Goal: Find specific page/section: Find specific page/section

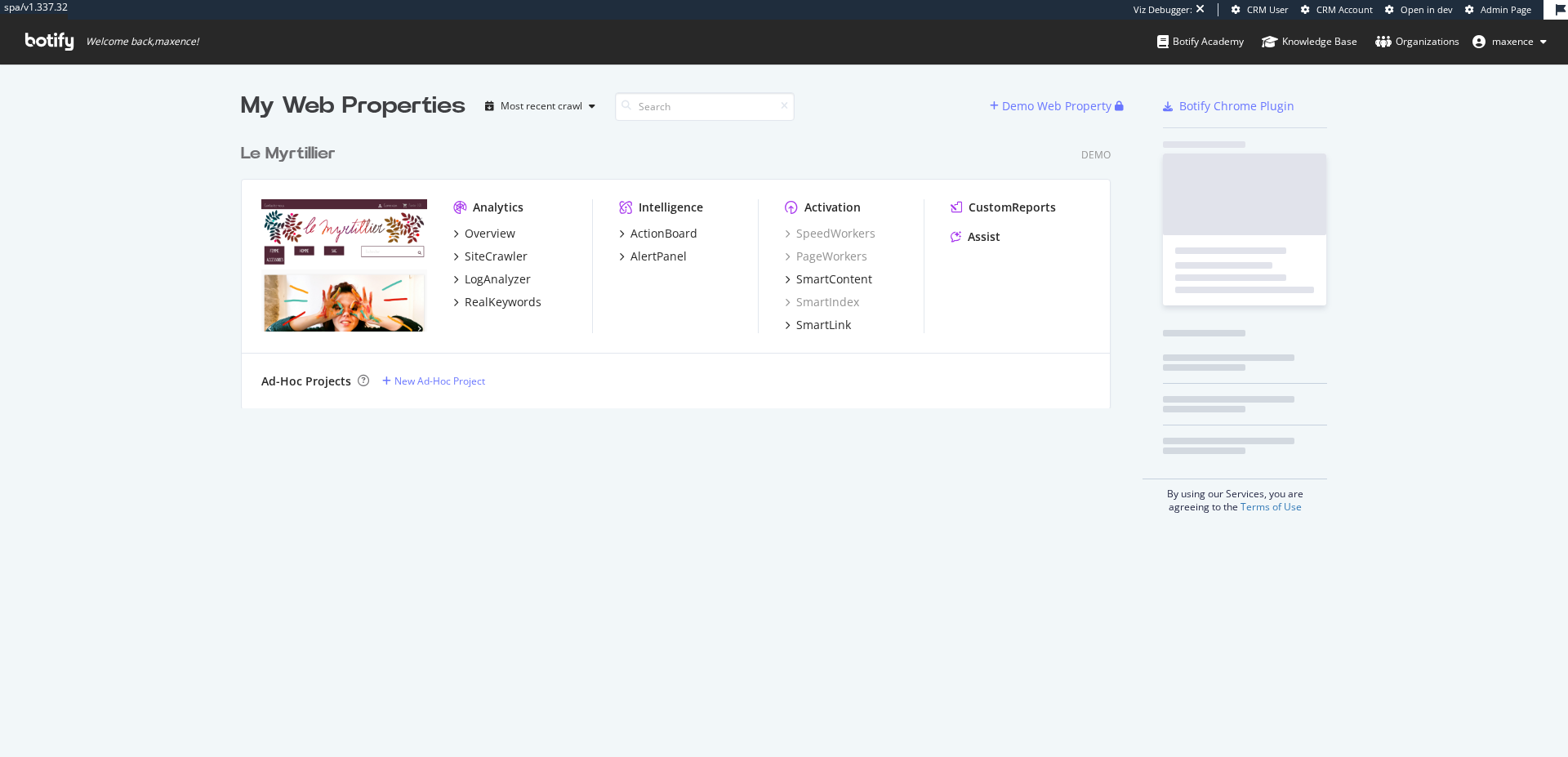
scroll to position [745, 1543]
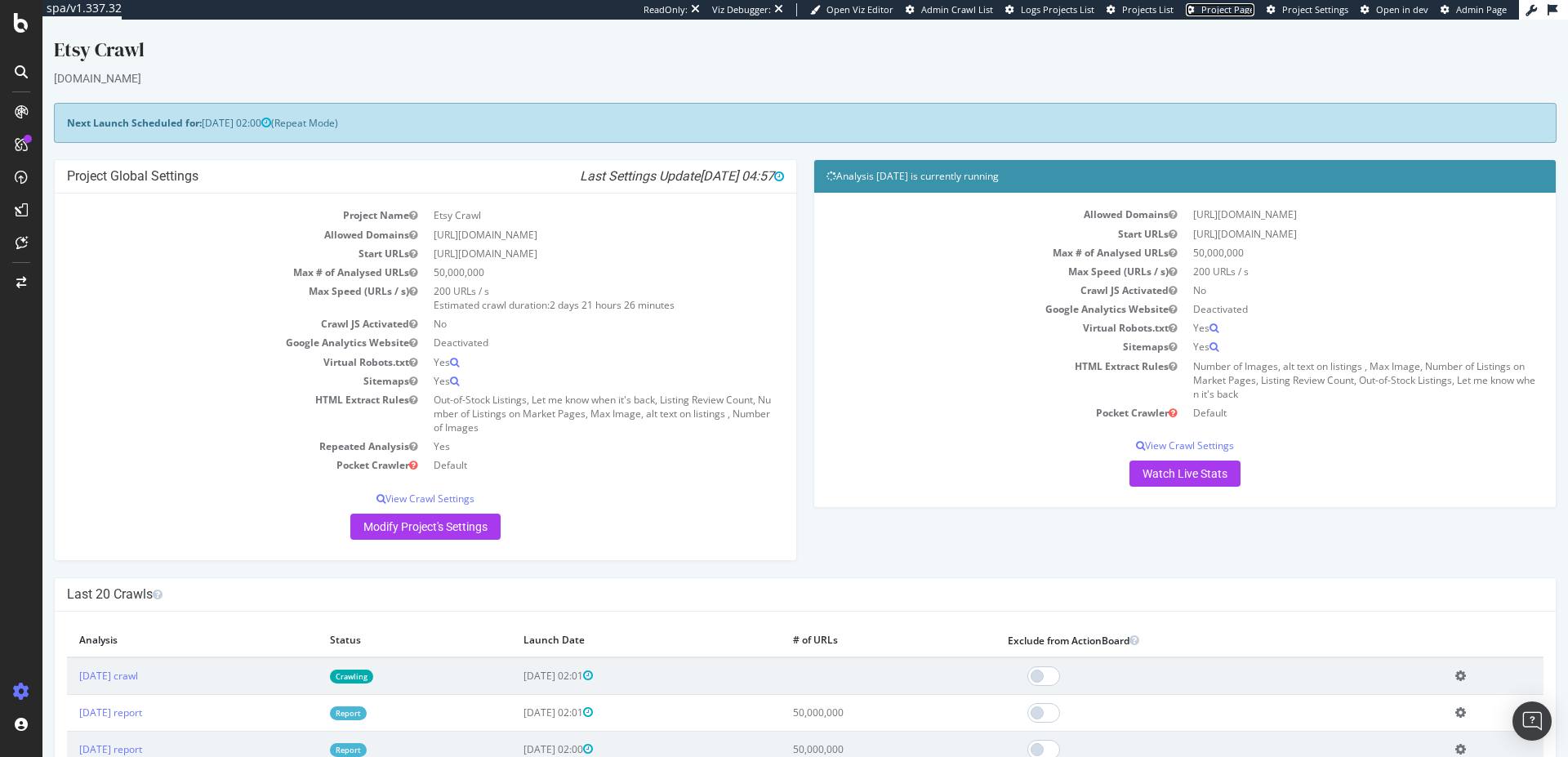
click at [1243, 7] on span "Project Page" at bounding box center [1227, 9] width 53 height 12
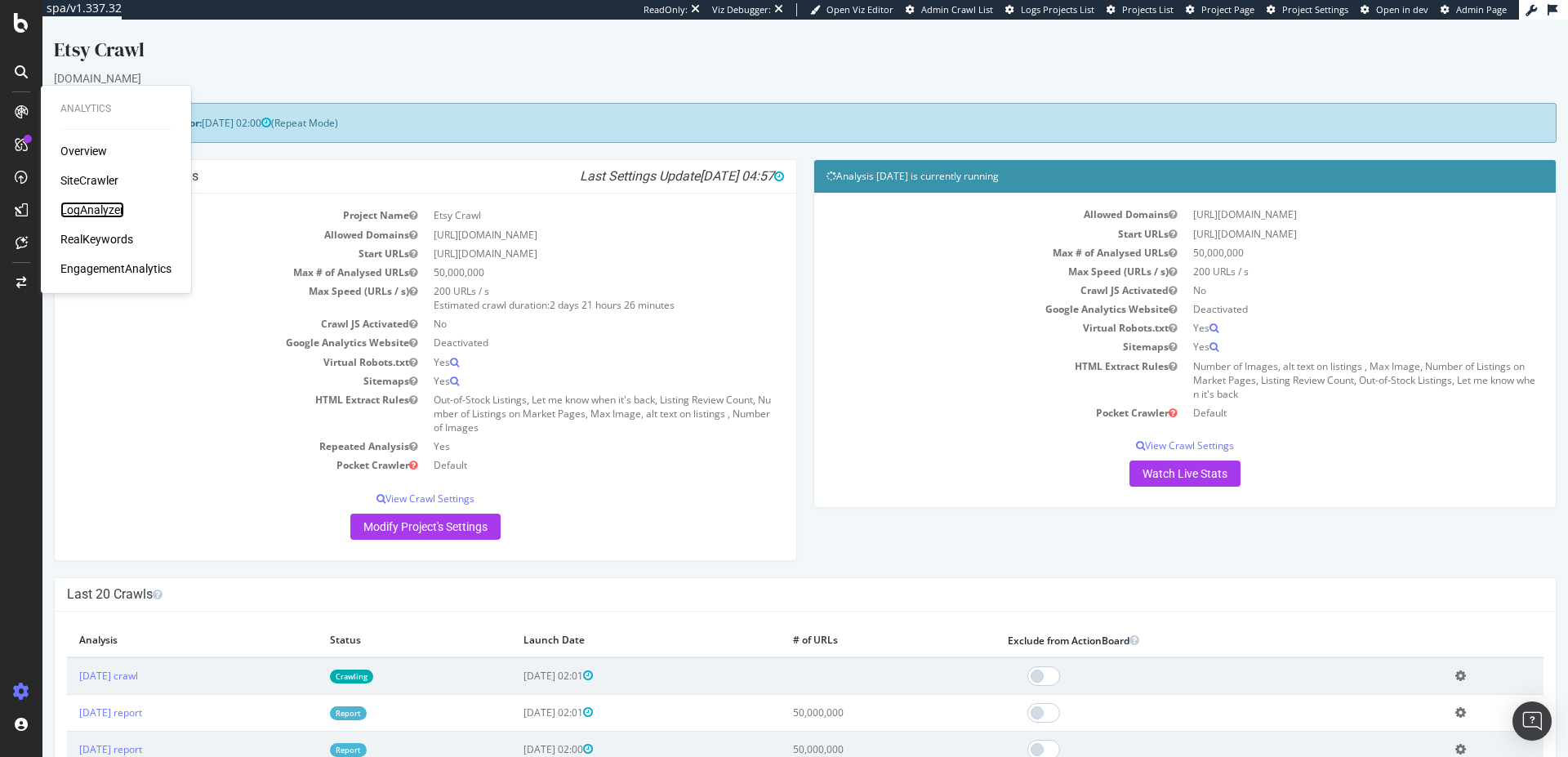
click at [107, 206] on div "LogAnalyzer" at bounding box center [92, 210] width 64 height 16
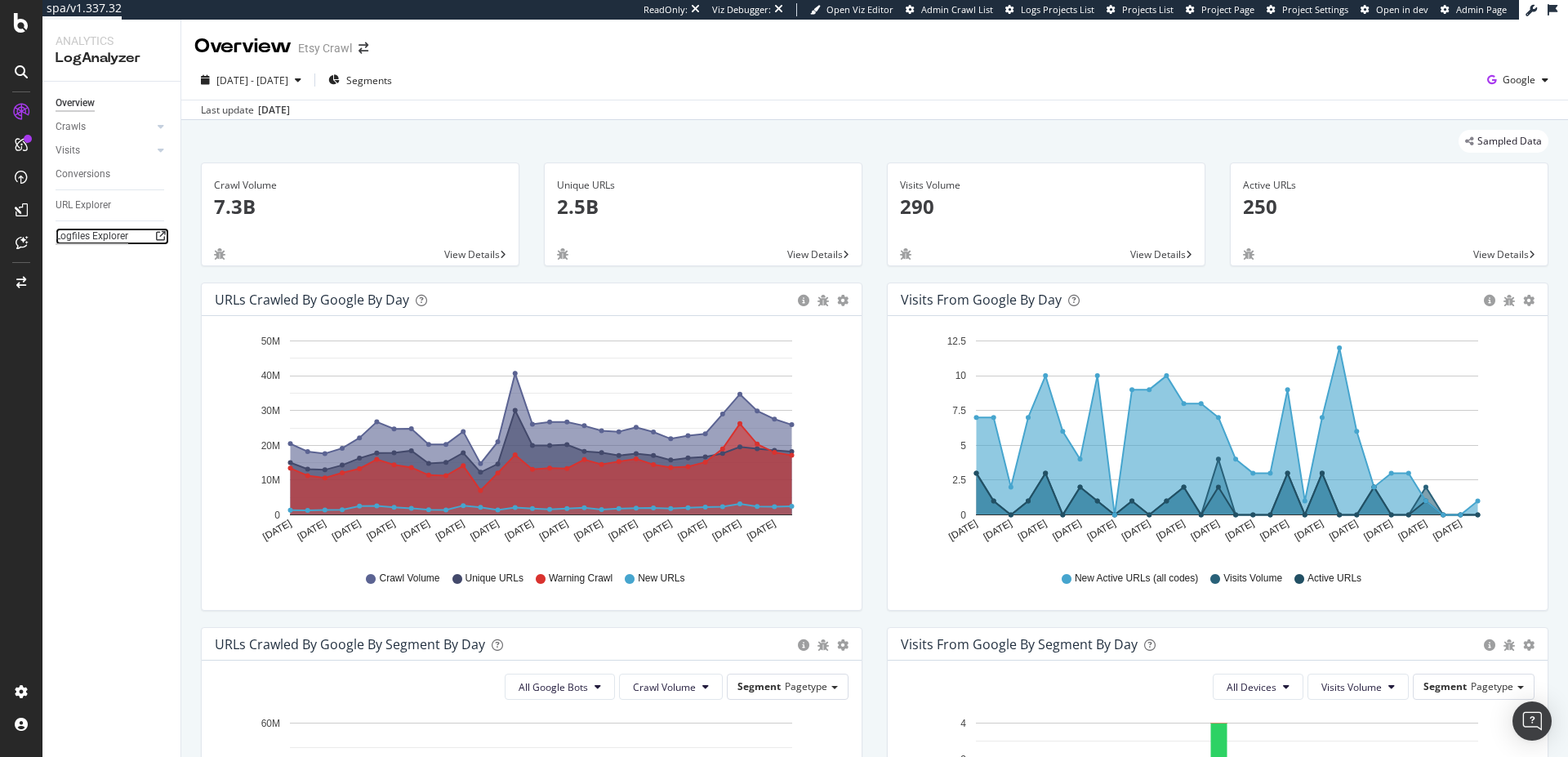
click at [108, 239] on div "Logfiles Explorer" at bounding box center [92, 236] width 73 height 17
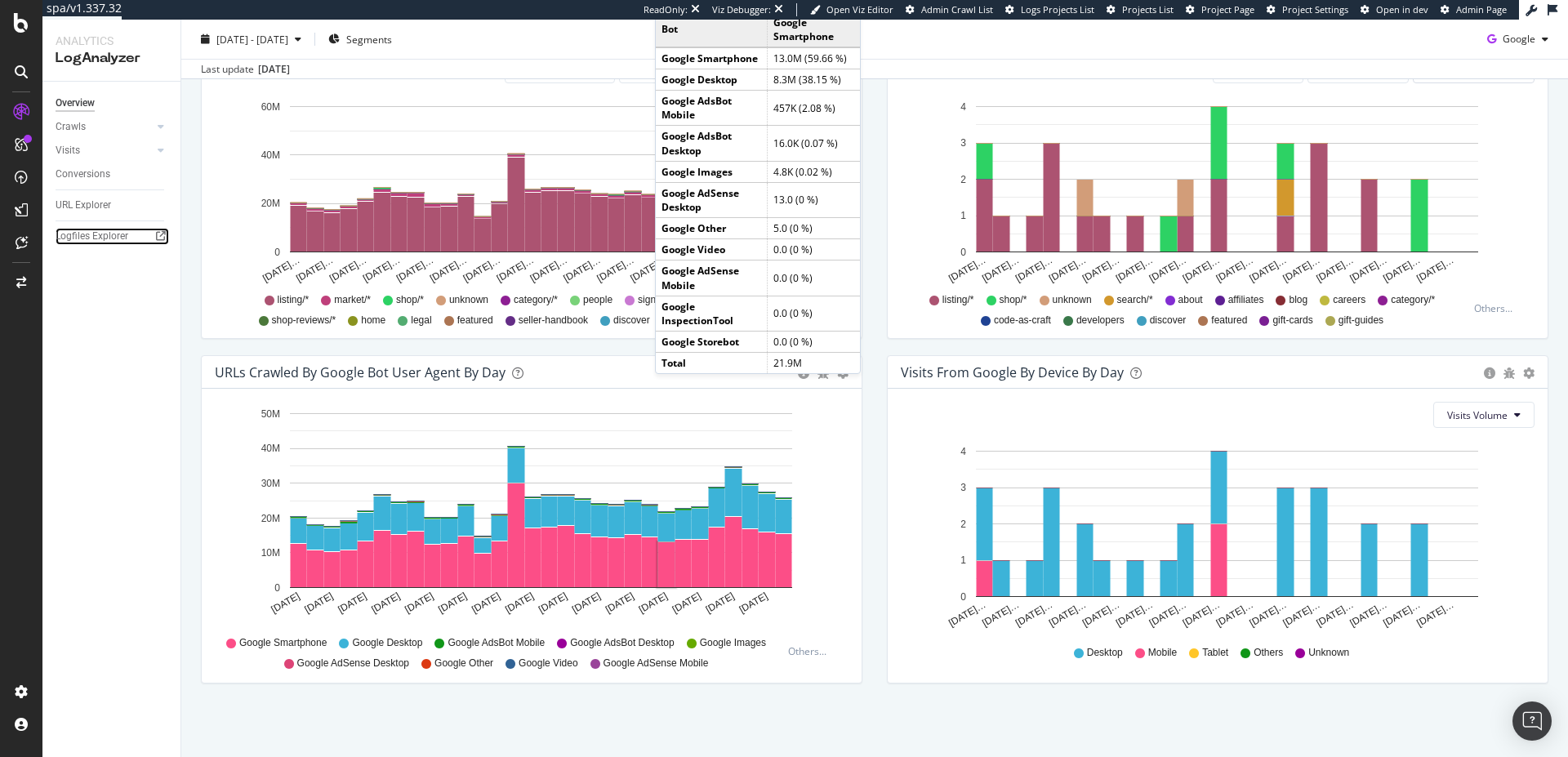
scroll to position [16, 0]
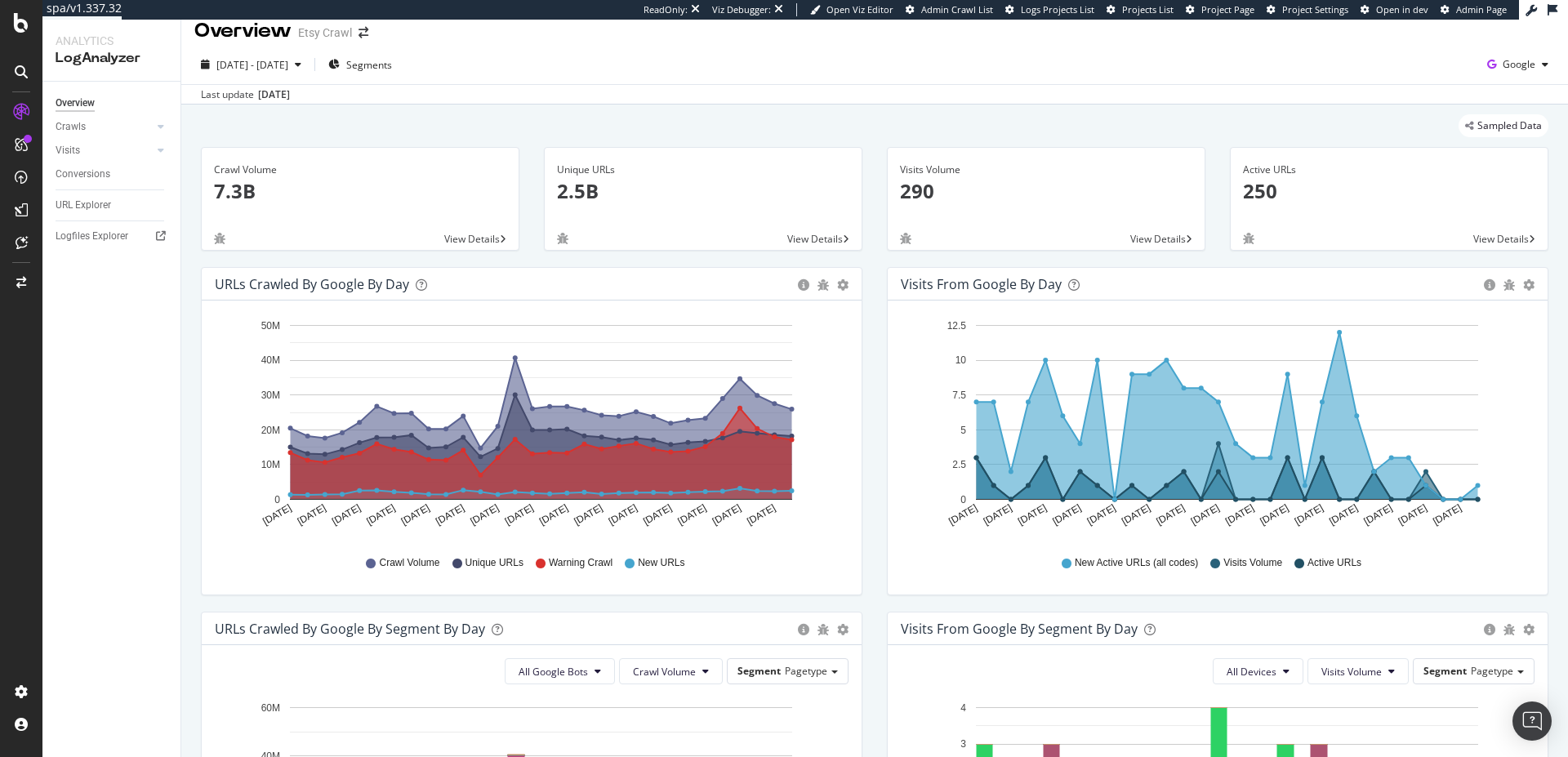
click at [137, 226] on div "Logfiles Explorer" at bounding box center [118, 236] width 125 height 24
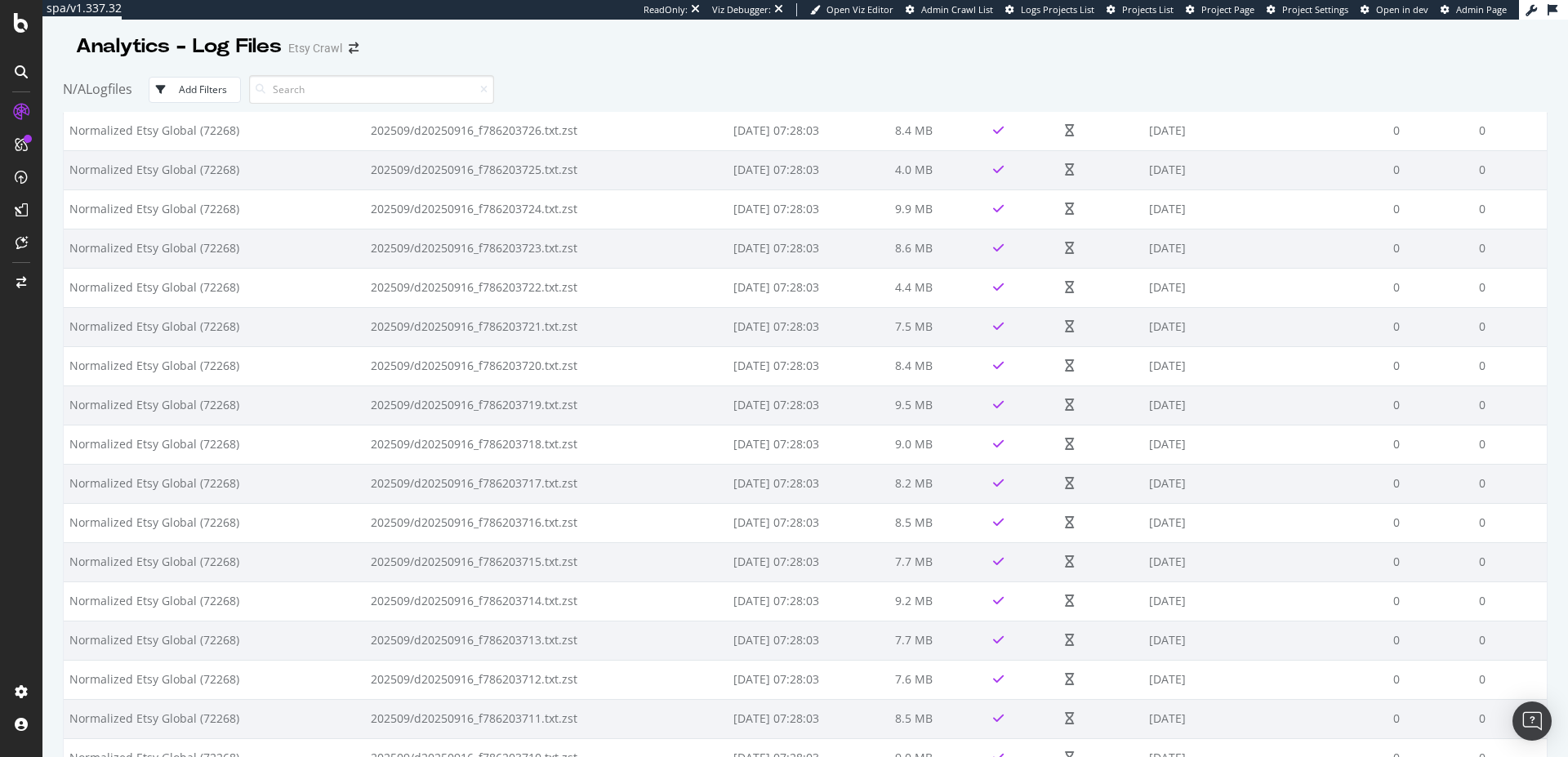
scroll to position [11232, 0]
